Goal: Book appointment/travel/reservation

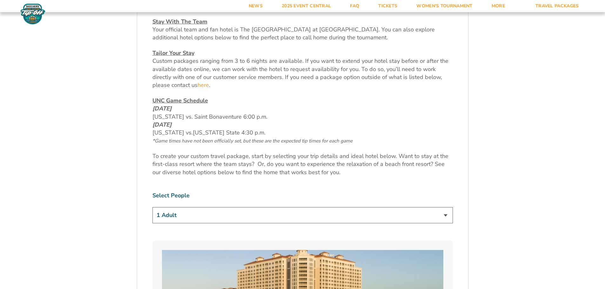
scroll to position [349, 0]
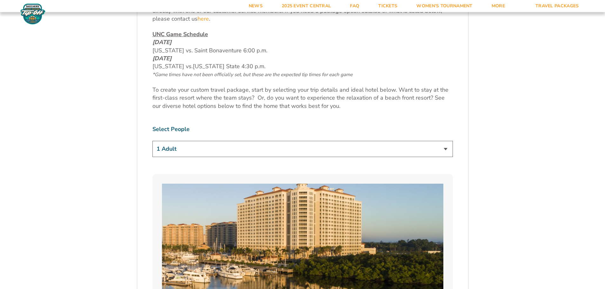
click at [376, 150] on select "1 Adult 2 Adults 3 Adults 4 Adults 2 Adults + 1 Child 2 Adults + 2 Children 2 A…" at bounding box center [302, 149] width 300 height 16
select select "2 Adults + 2 Children"
click at [152, 141] on select "1 Adult 2 Adults 3 Adults 4 Adults 2 Adults + 1 Child 2 Adults + 2 Children 2 A…" at bounding box center [302, 149] width 300 height 16
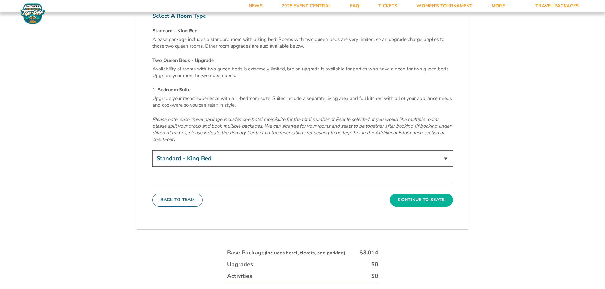
scroll to position [2223, 0]
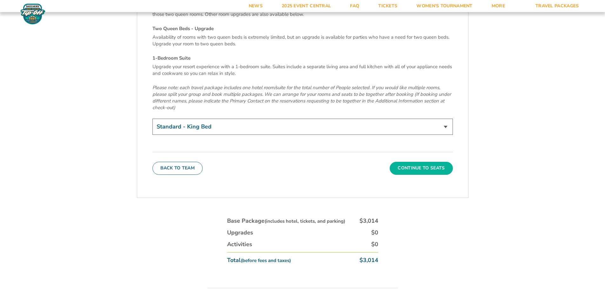
click at [433, 162] on button "Continue To Seats" at bounding box center [421, 168] width 63 height 13
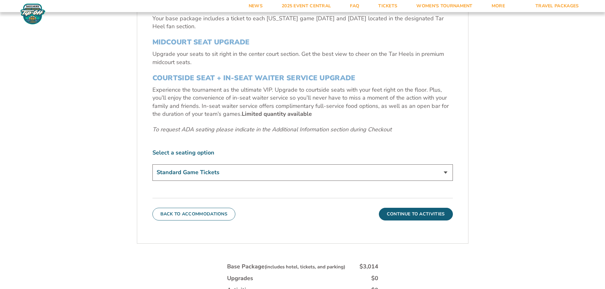
scroll to position [264, 0]
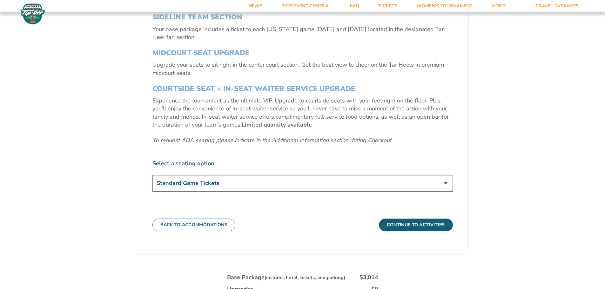
click at [338, 185] on select "Standard Game Tickets Midcourt Seat Upgrade (+$140 per person) Courtside Seat +…" at bounding box center [302, 183] width 300 height 16
click at [152, 175] on select "Standard Game Tickets Midcourt Seat Upgrade (+$140 per person) Courtside Seat +…" at bounding box center [302, 183] width 300 height 16
click at [417, 229] on button "Continue To Activities" at bounding box center [416, 225] width 74 height 13
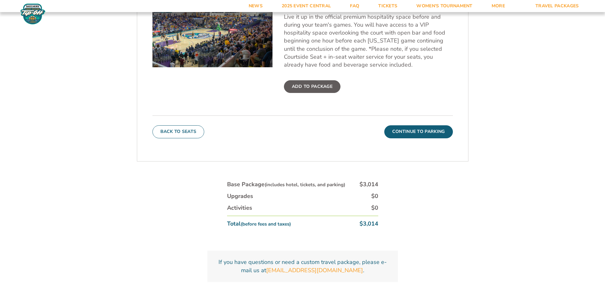
scroll to position [296, 0]
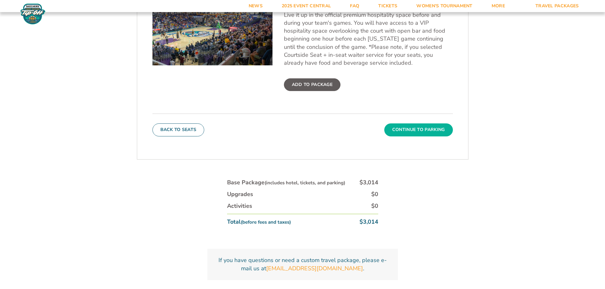
click at [419, 131] on button "Continue To Parking" at bounding box center [418, 130] width 69 height 13
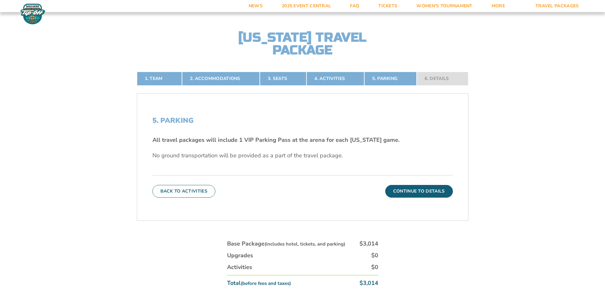
scroll to position [137, 0]
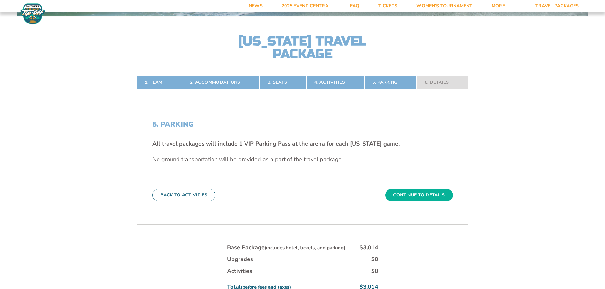
click at [401, 195] on button "Continue To Details" at bounding box center [419, 195] width 68 height 13
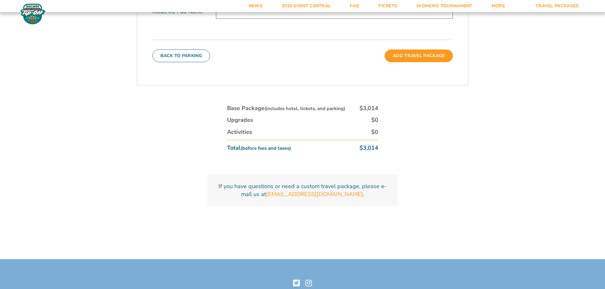
scroll to position [359, 0]
